Goal: Complete application form

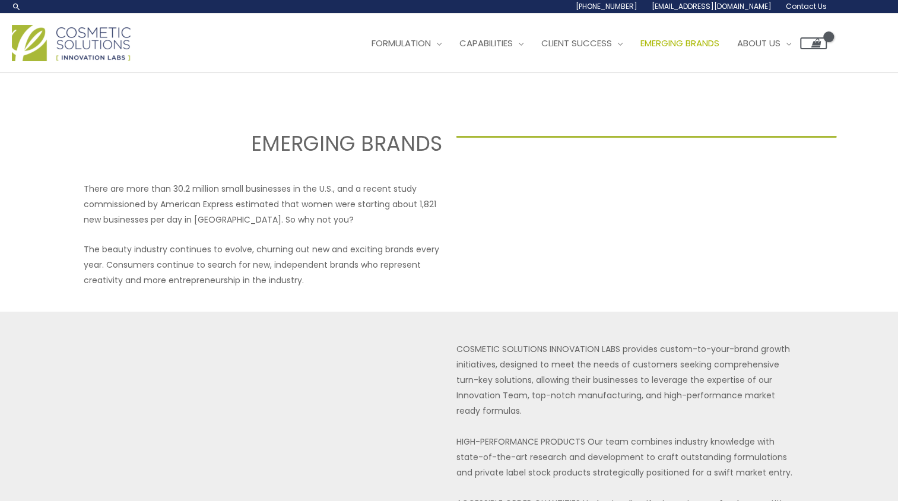
click at [641, 49] on span "Emerging Brands" at bounding box center [680, 43] width 79 height 12
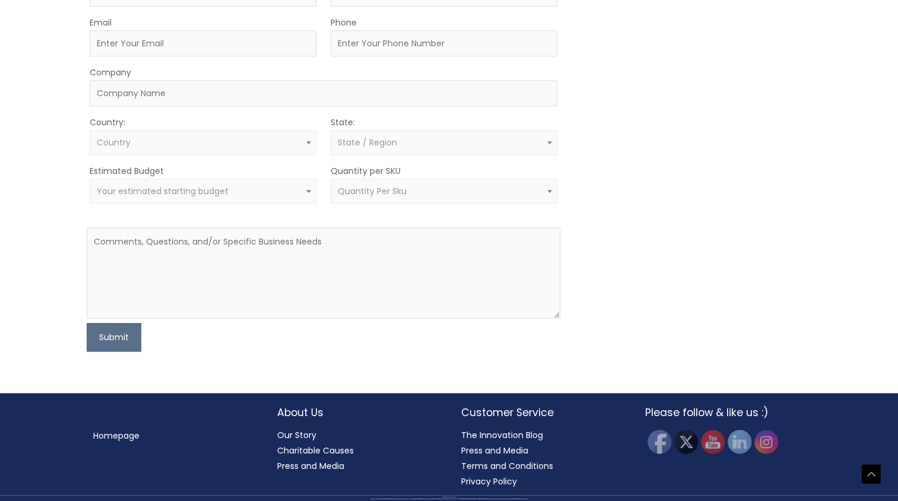
scroll to position [1029, 0]
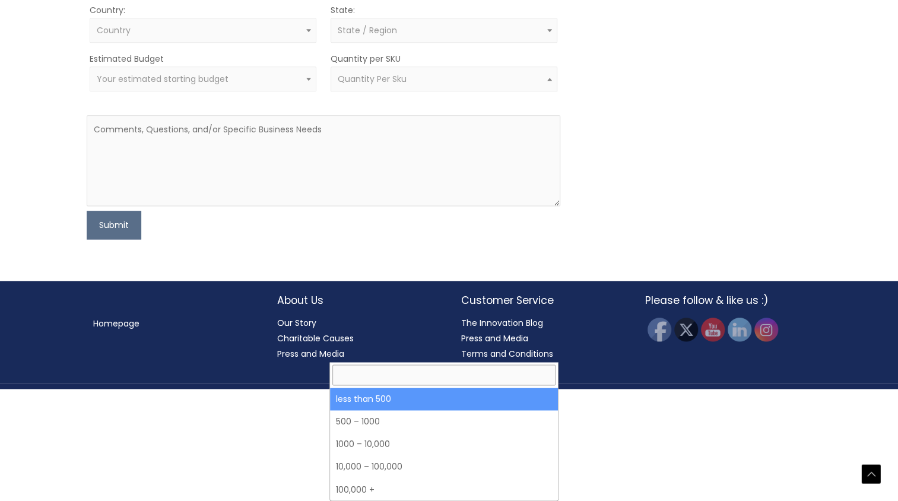
click at [496, 85] on span "Quantity Per Sku" at bounding box center [444, 79] width 213 height 11
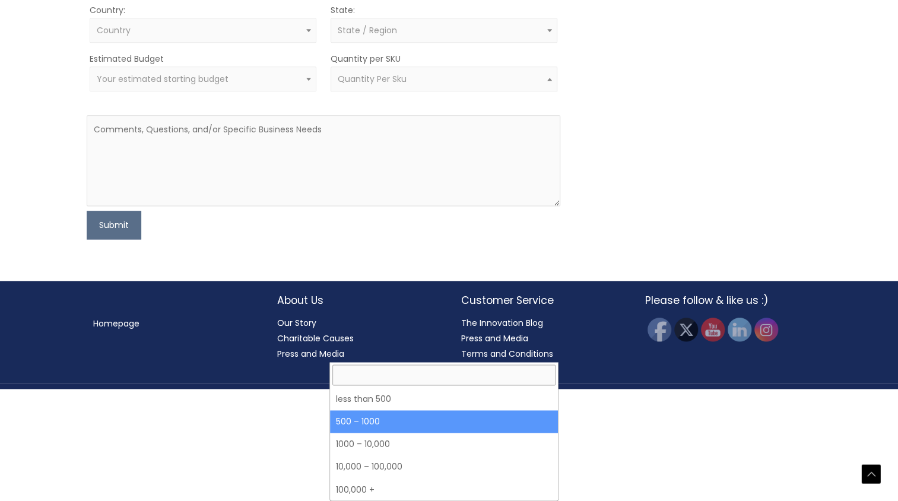
select select "8"
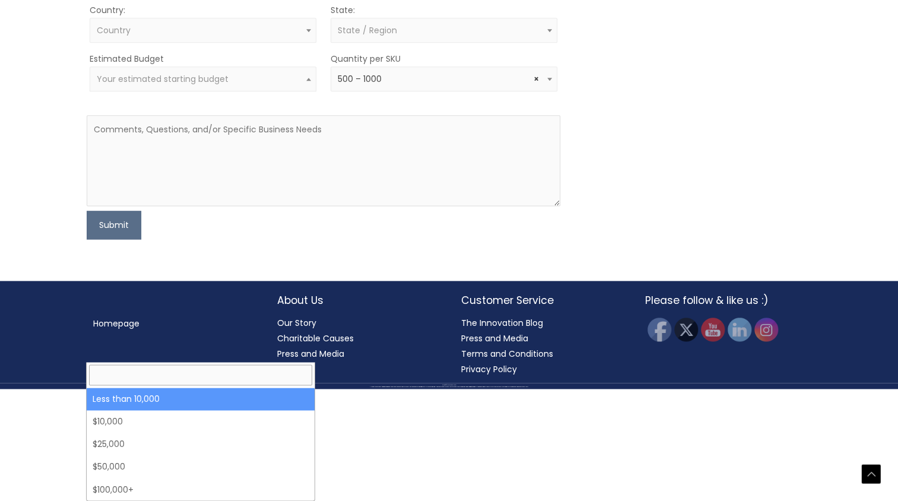
click at [183, 85] on span "Your estimated starting budget" at bounding box center [163, 79] width 132 height 12
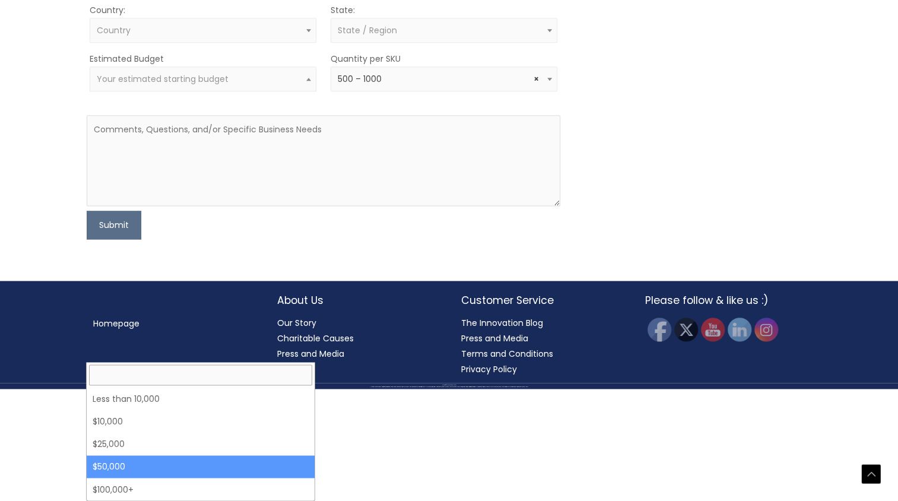
select select "50000"
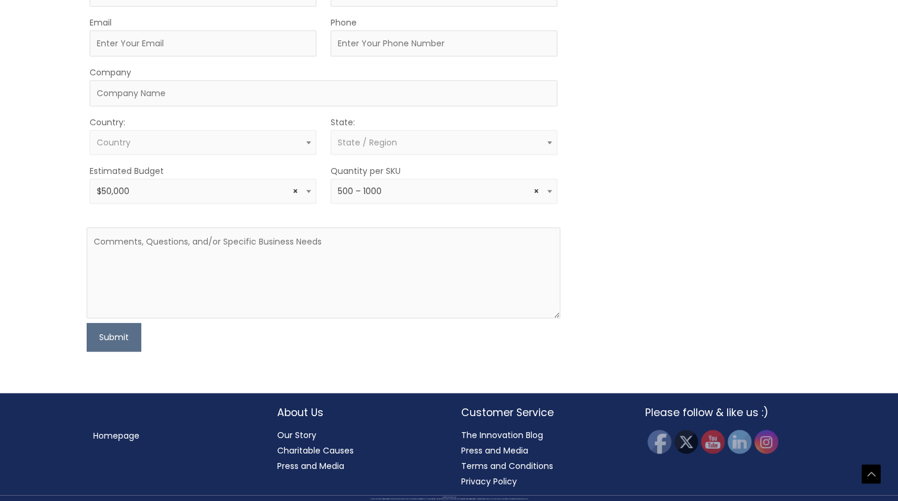
click at [209, 191] on span "× $50,000" at bounding box center [203, 191] width 213 height 11
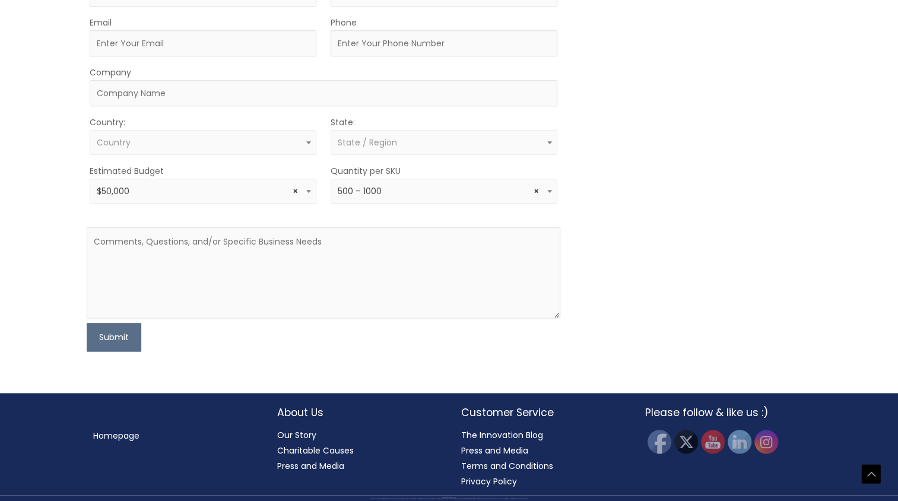
scroll to position [851, 0]
type input "Allie"
type input "[PERSON_NAME]"
type input "[EMAIL_ADDRESS][DOMAIN_NAME]"
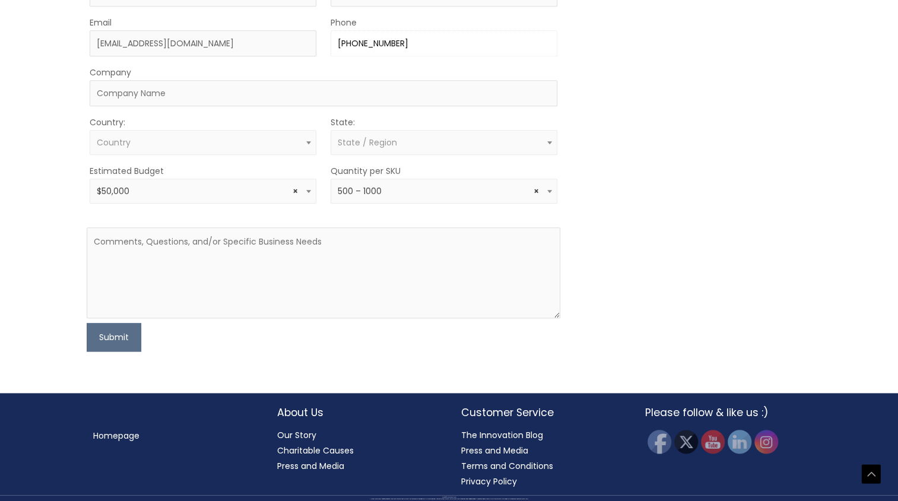
type input "[PHONE_NUMBER]"
click at [147, 106] on input "Company" at bounding box center [324, 93] width 468 height 26
type input "Glacea Skin Inc."
click at [129, 148] on span "Country" at bounding box center [203, 142] width 213 height 11
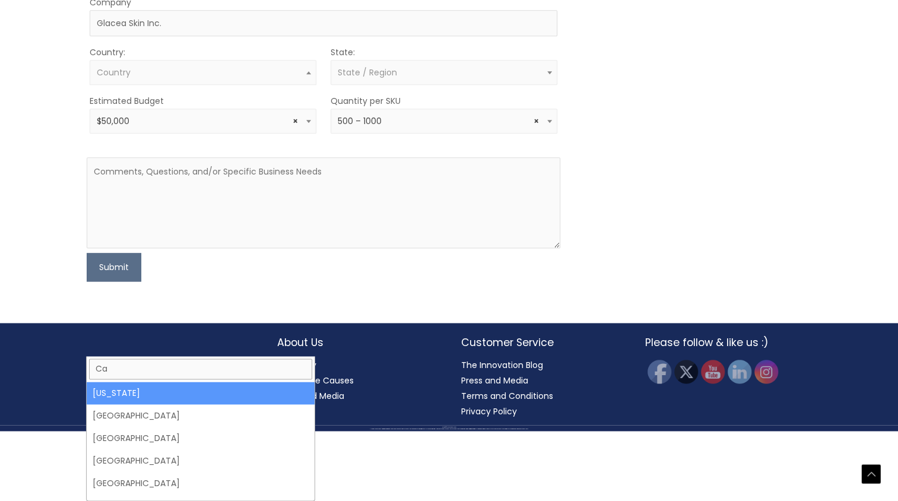
type input "Ca"
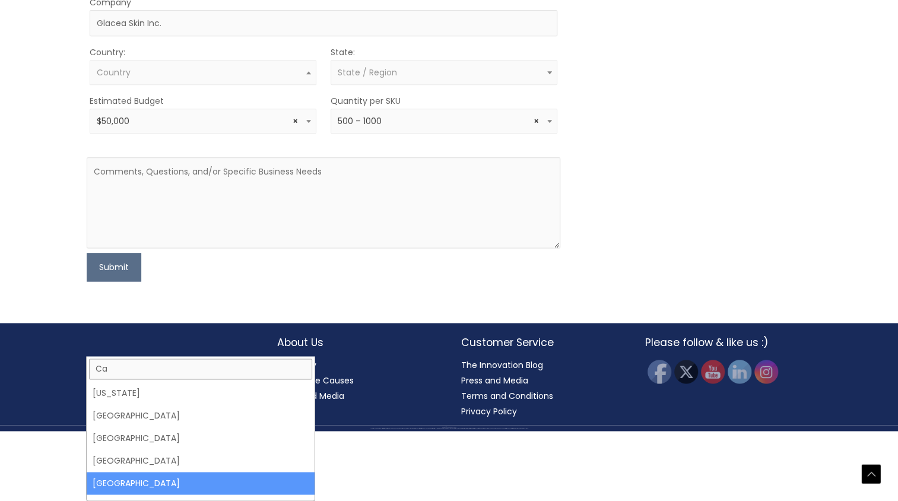
select select "[GEOGRAPHIC_DATA]"
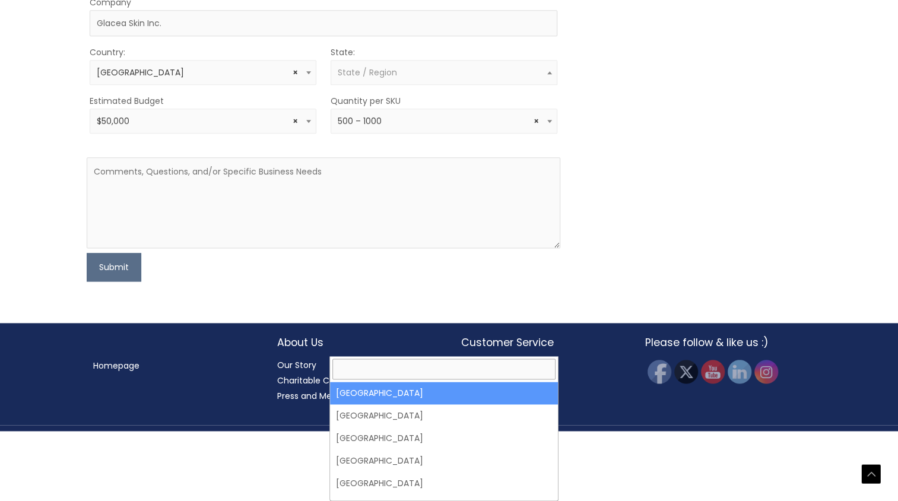
click at [452, 85] on span "State / Region" at bounding box center [444, 72] width 227 height 25
select select "[GEOGRAPHIC_DATA]"
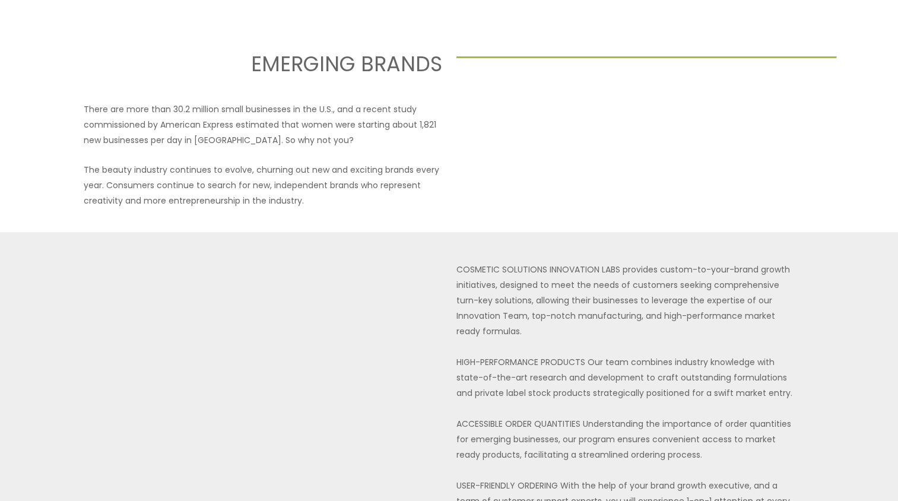
scroll to position [0, 0]
